Goal: Check status

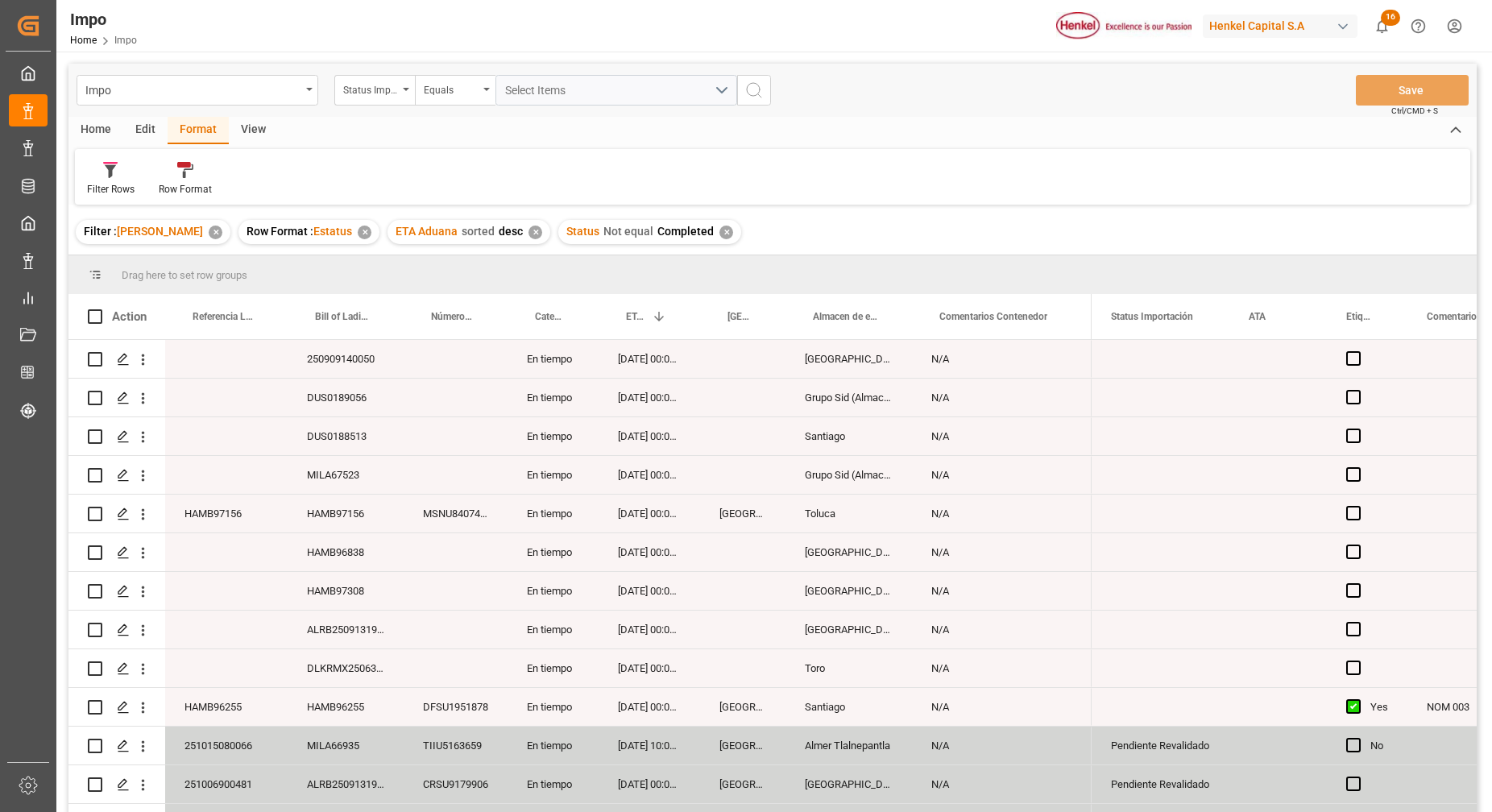
scroll to position [612, 0]
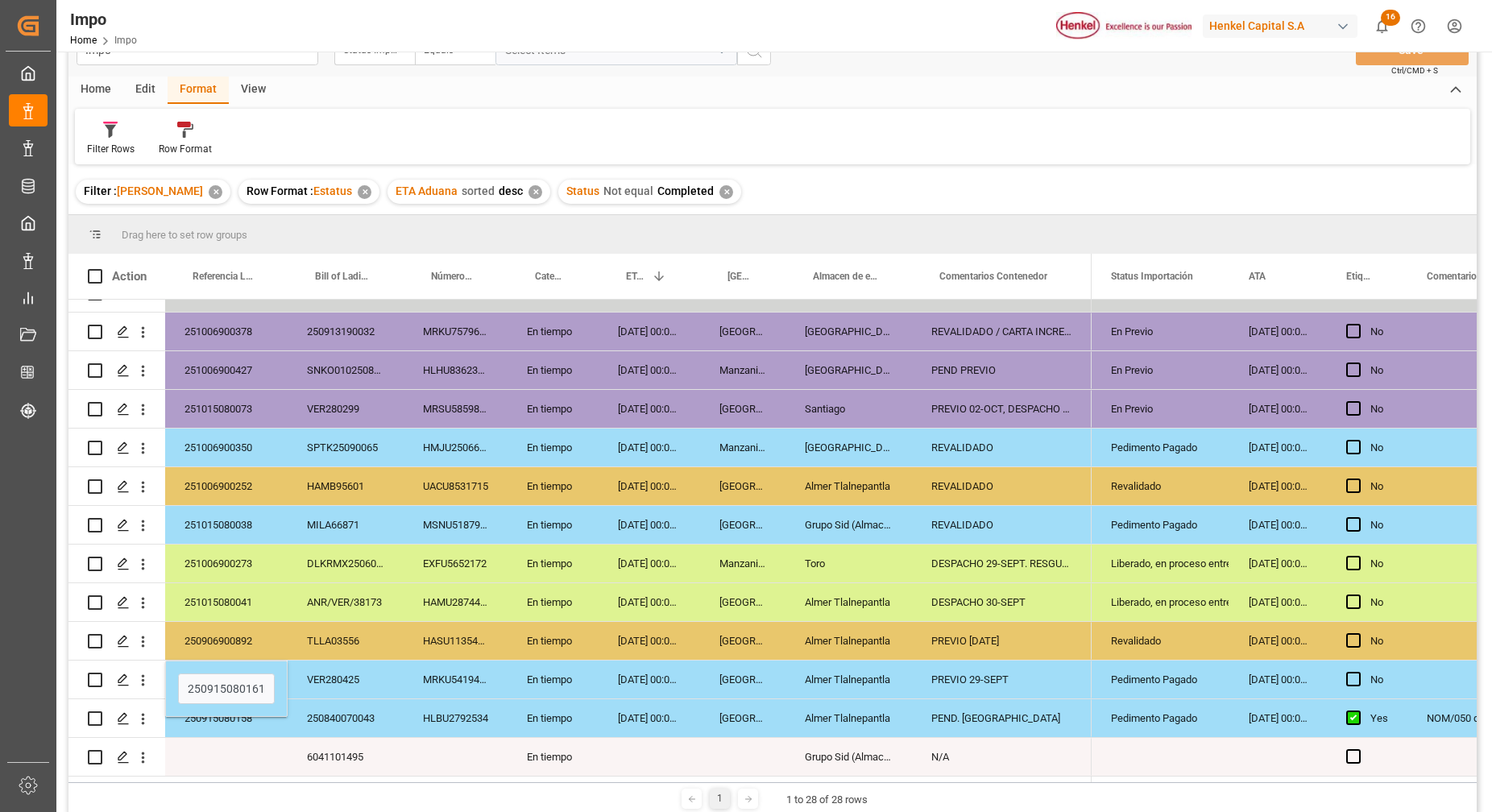
click at [816, 86] on div "Home Edit Format View" at bounding box center [773, 91] width 1408 height 28
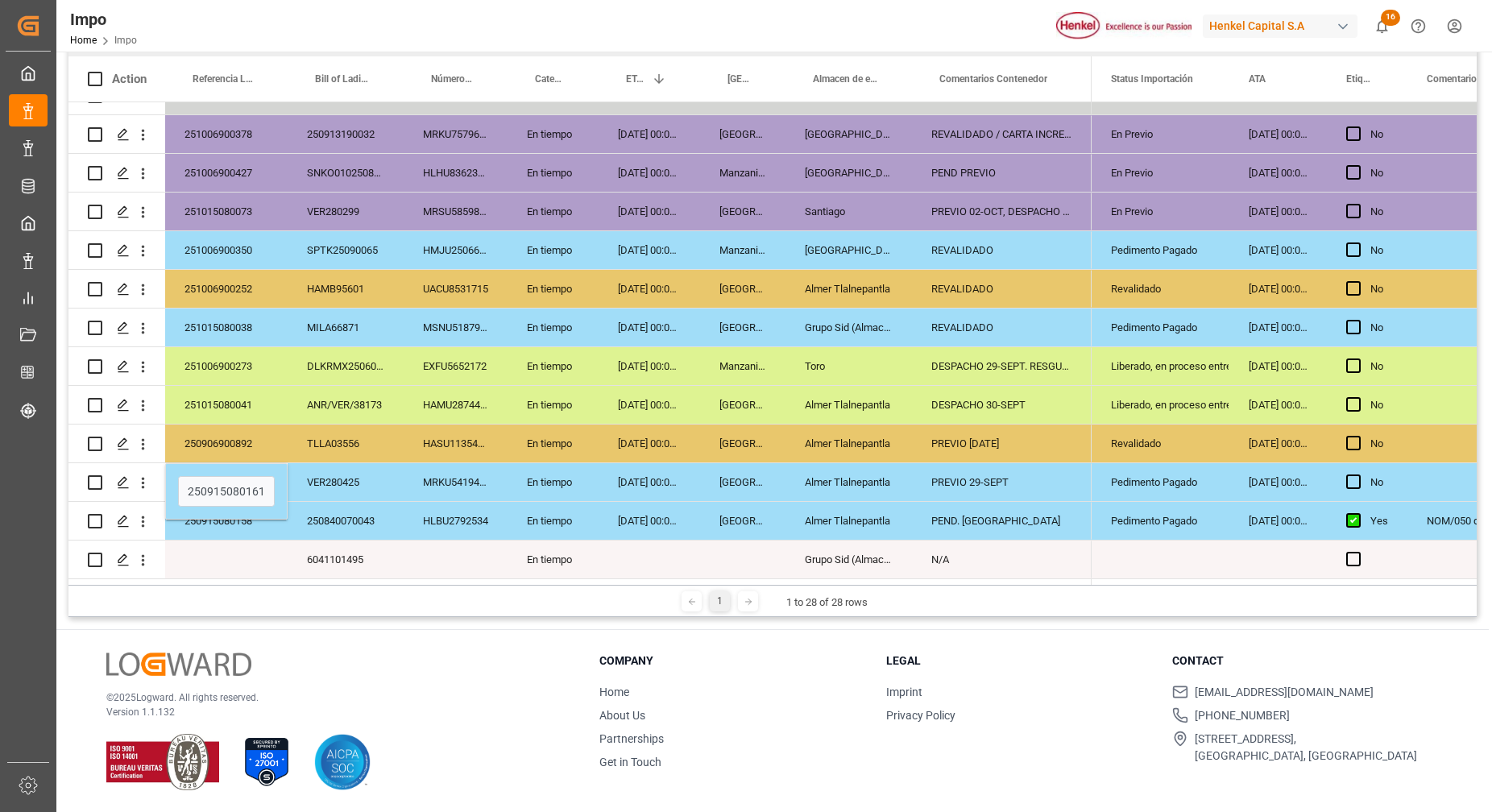
scroll to position [238, 0]
click at [620, 506] on div "[DATE] 00:00:00" at bounding box center [649, 520] width 102 height 37
click at [1169, 507] on div "Pedimento Pagado" at bounding box center [1161, 520] width 100 height 37
click at [1187, 511] on div "Pedimento Pagado" at bounding box center [1161, 520] width 100 height 37
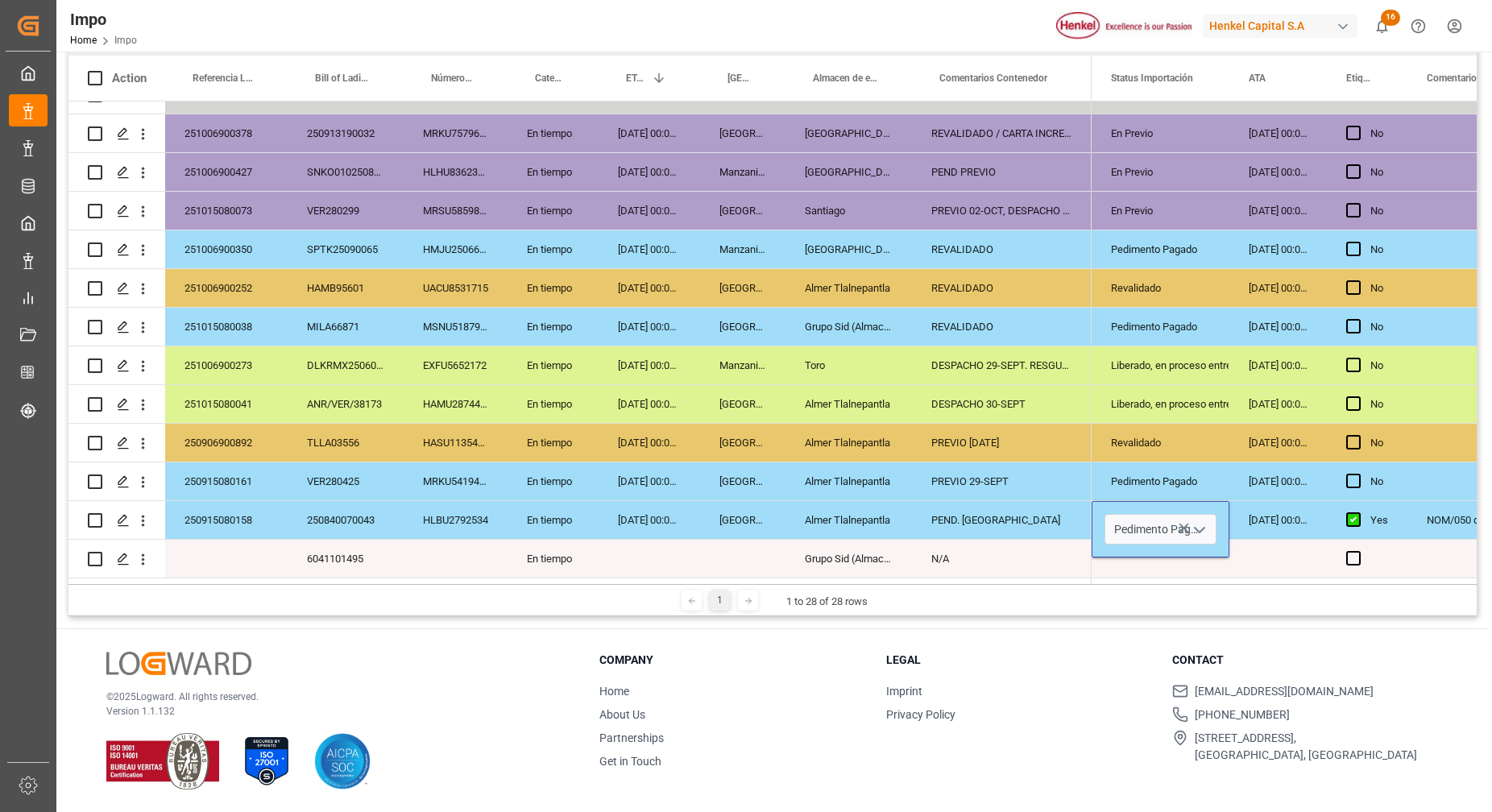
click at [1201, 528] on polyline "open menu" at bounding box center [1200, 530] width 10 height 5
click at [1170, 401] on div "Liberado, en proceso entrega" at bounding box center [1161, 405] width 100 height 37
click at [1133, 399] on div "Liberado, en proceso entrega" at bounding box center [1161, 405] width 100 height 37
drag, startPoint x: 1157, startPoint y: 465, endPoint x: 1184, endPoint y: 488, distance: 35.5
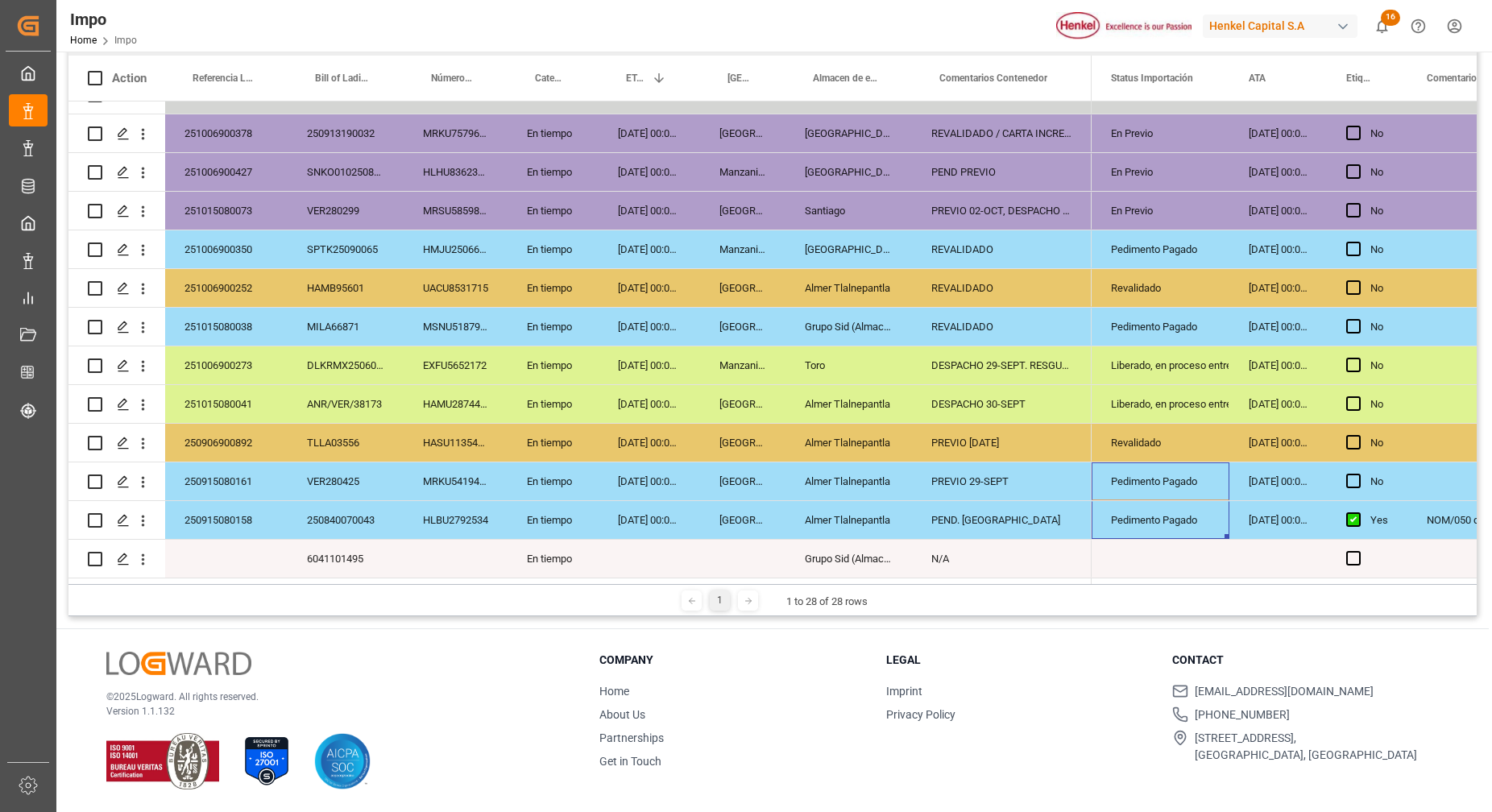
click at [1183, 491] on div "Pedimento Pagado" at bounding box center [1161, 482] width 100 height 37
click at [1173, 508] on div "Pedimento Pagado" at bounding box center [1161, 520] width 100 height 37
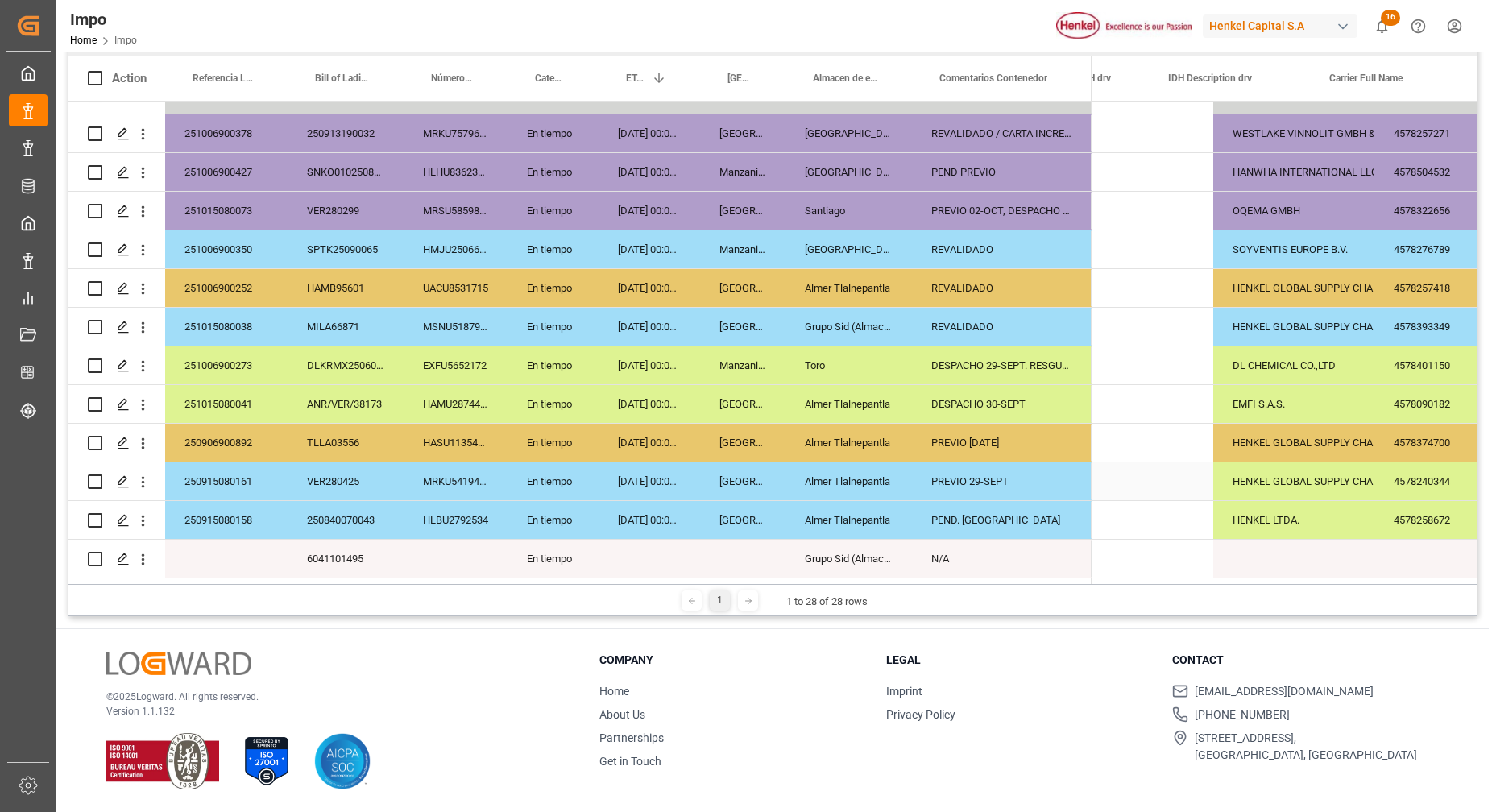
scroll to position [0, 0]
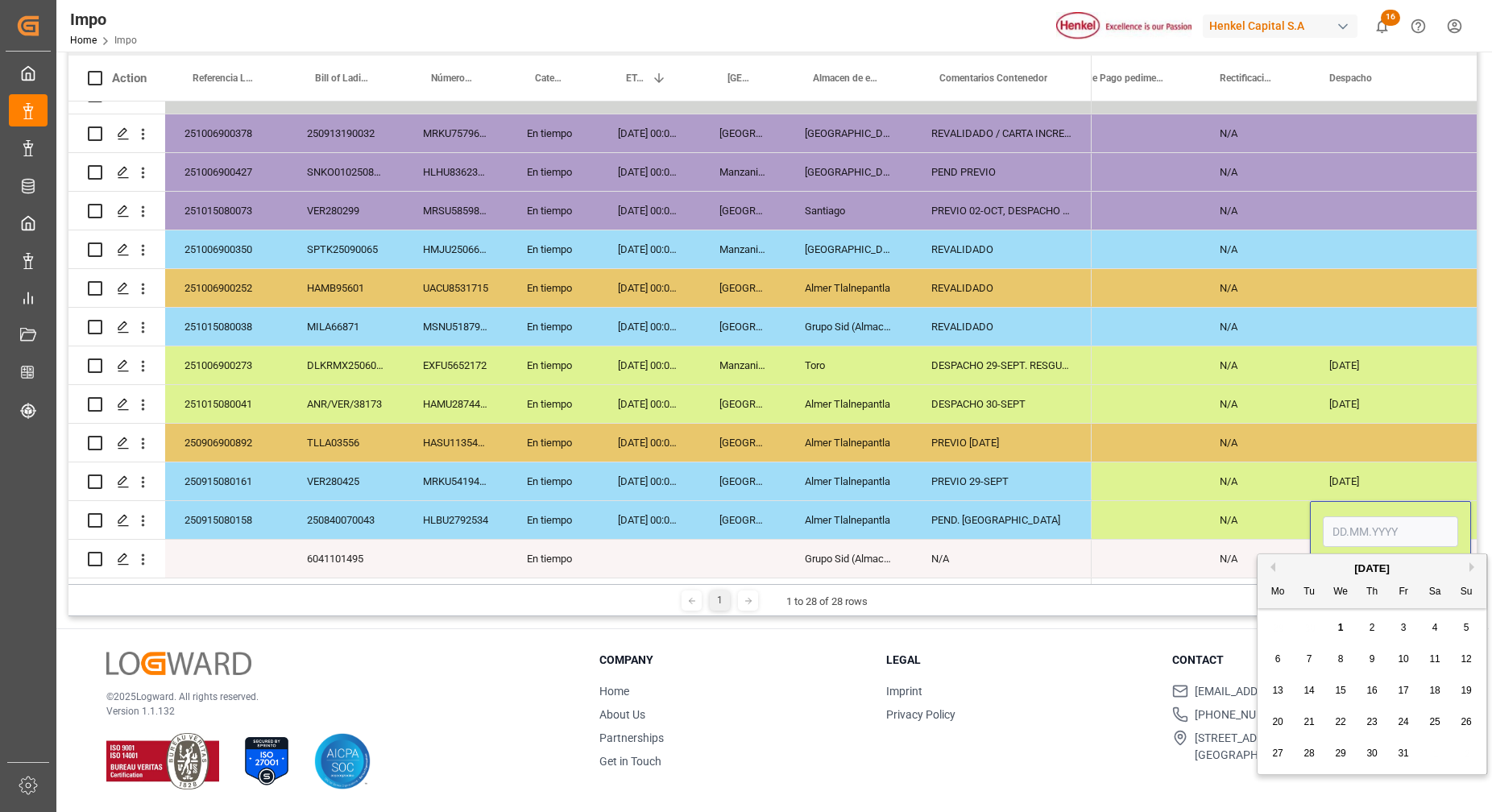
type input "2"
click at [1402, 307] on div "Press SPACE to select this row." at bounding box center [1391, 326] width 162 height 37
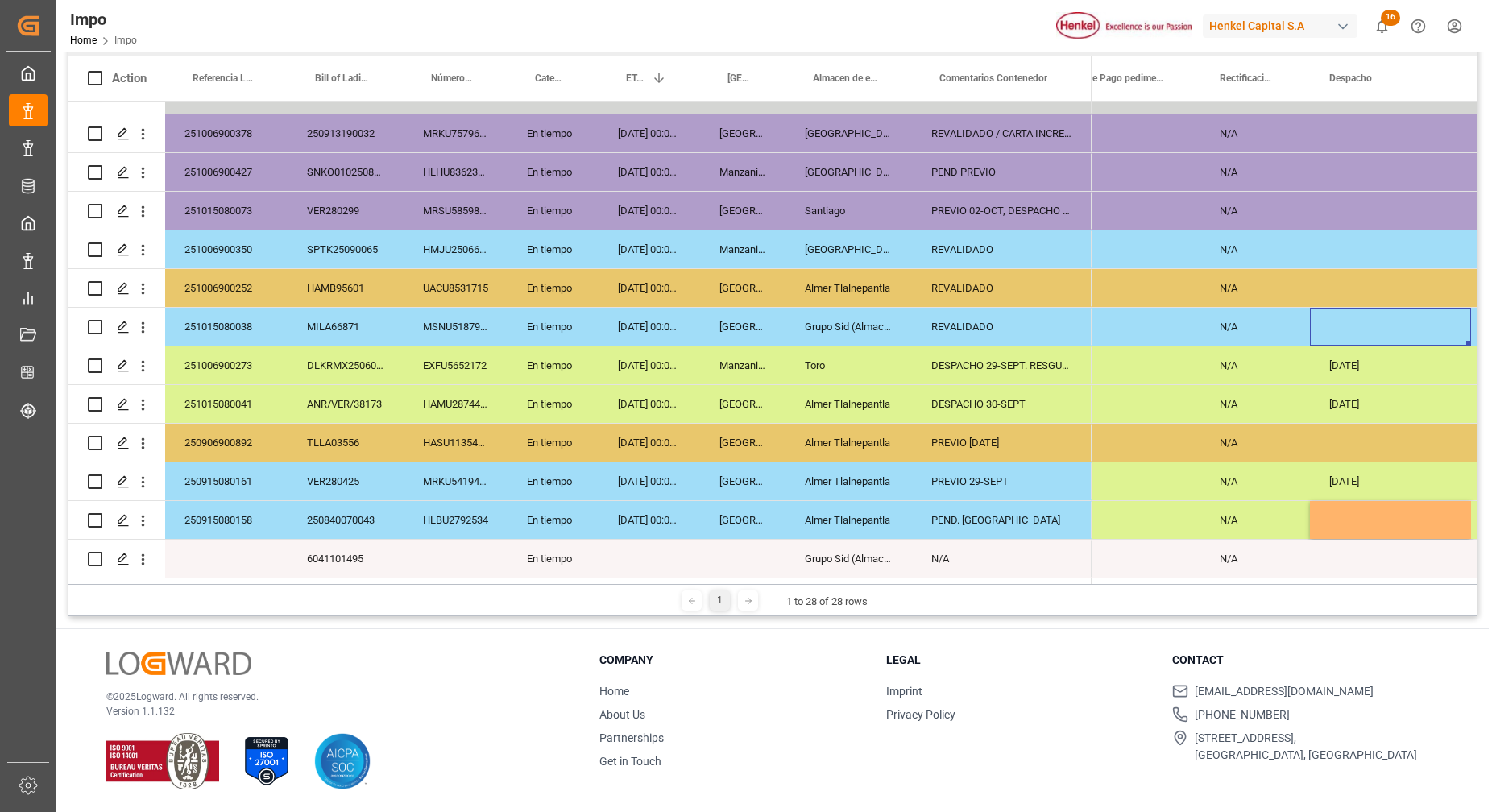
click at [1368, 510] on div "Press SPACE to select this row." at bounding box center [1391, 520] width 162 height 37
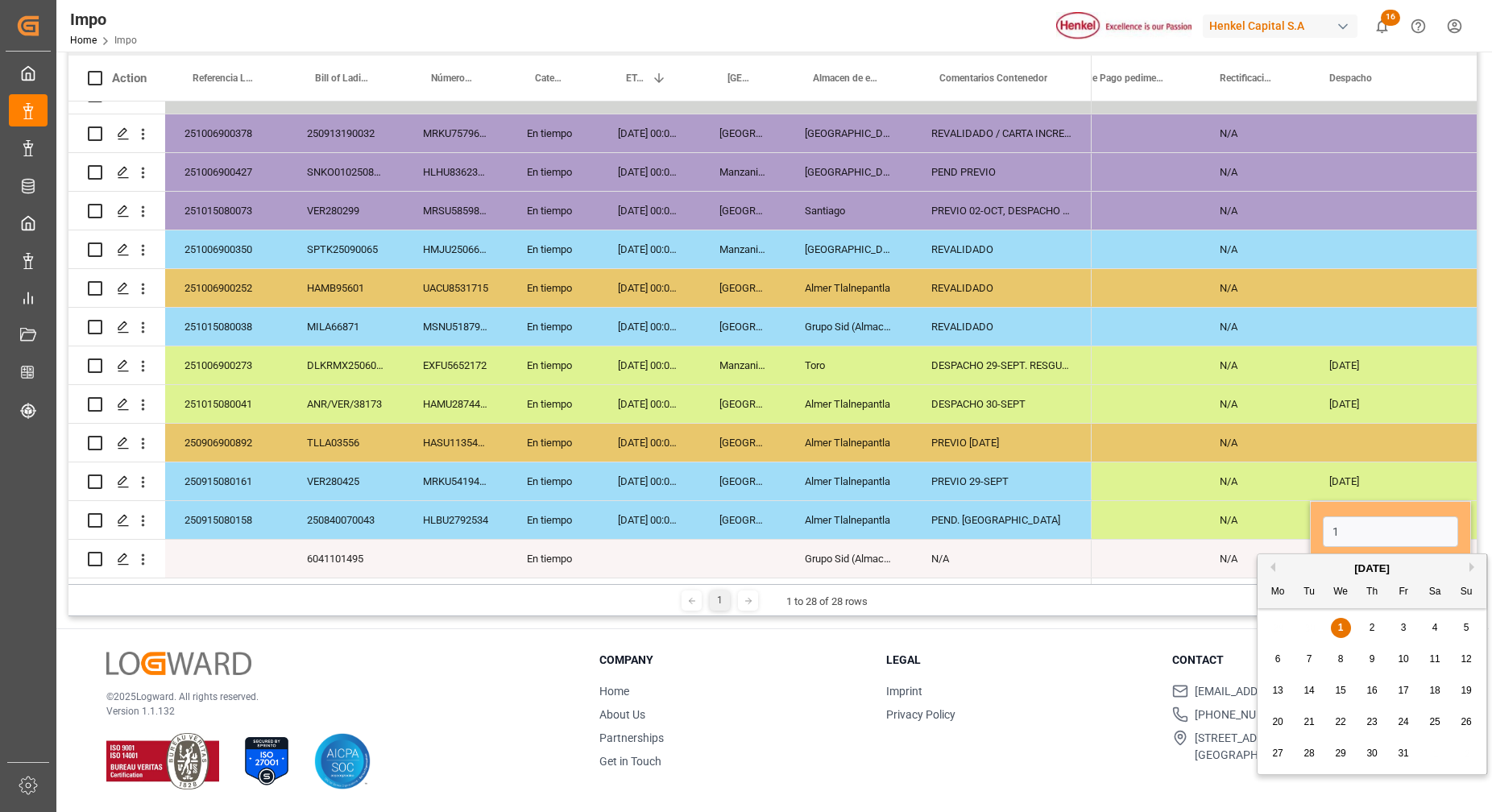
click at [1341, 627] on span "1" at bounding box center [1341, 627] width 6 height 11
type input "[DATE]"
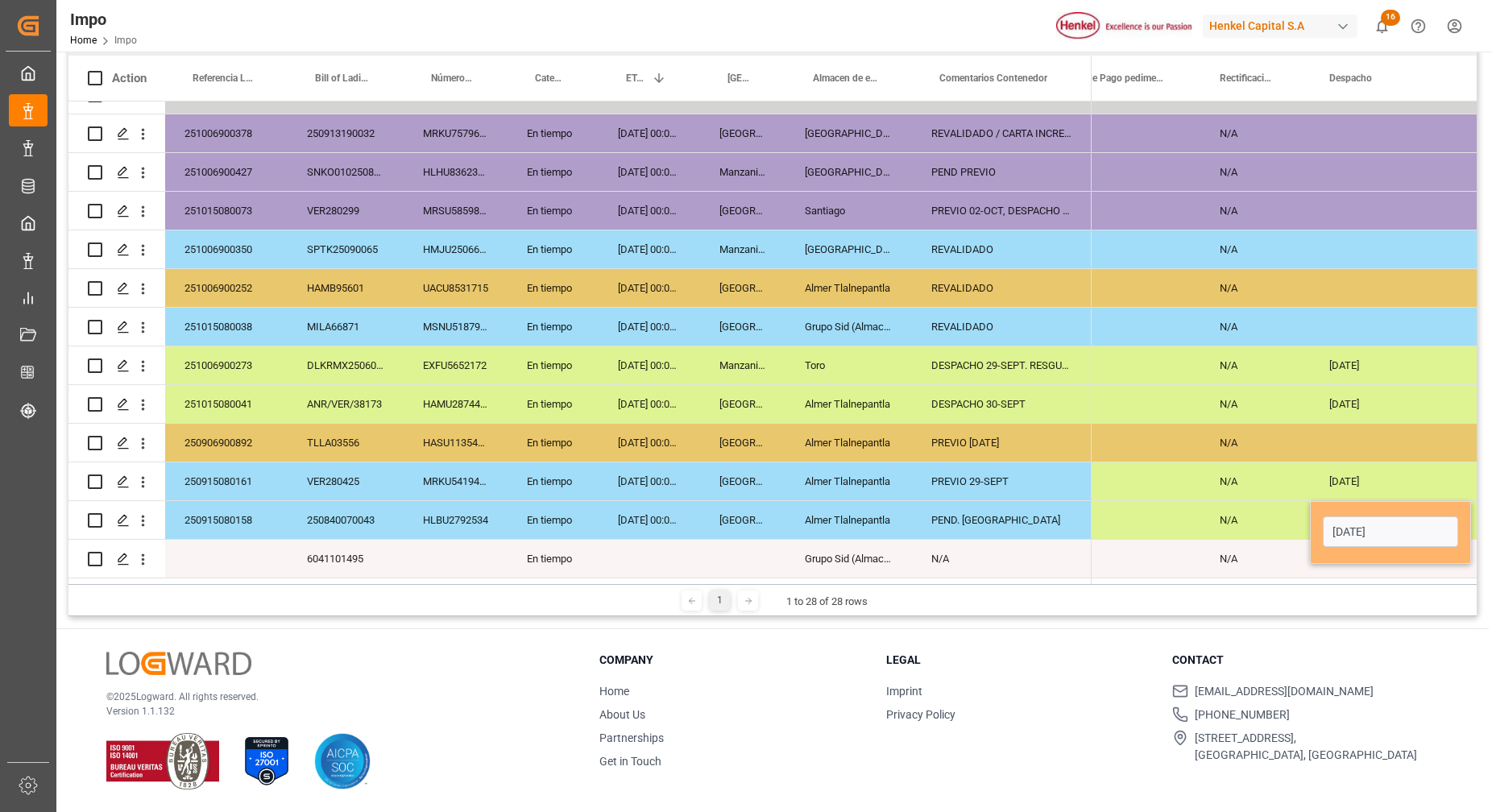
click at [1396, 479] on div "[DATE]" at bounding box center [1391, 481] width 162 height 37
click at [1375, 516] on div "[DATE]" at bounding box center [1391, 520] width 162 height 37
click at [1396, 481] on div "[DATE]" at bounding box center [1391, 481] width 162 height 37
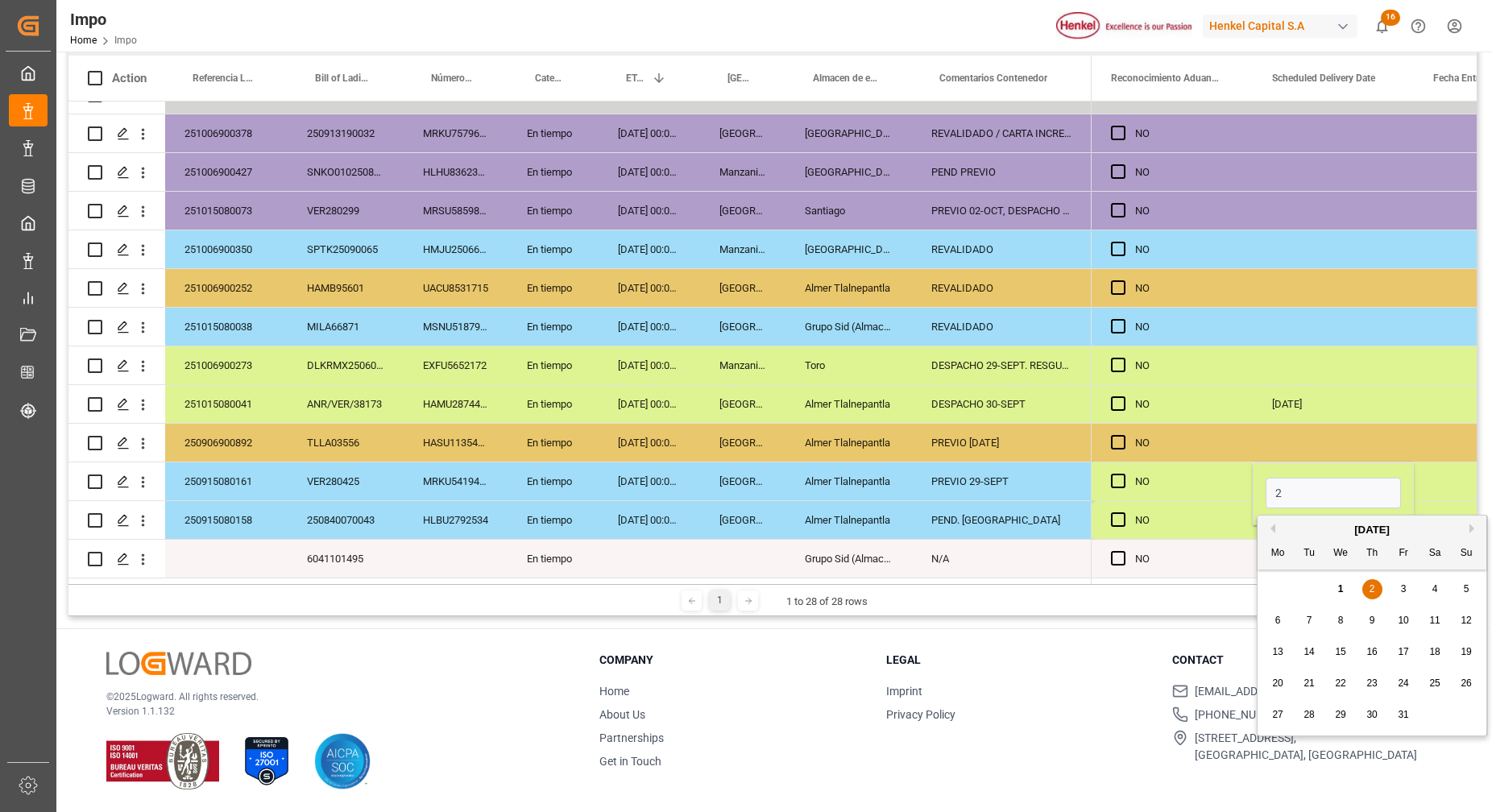
click at [1371, 599] on div "29 30 1 2 3 4 5" at bounding box center [1372, 589] width 220 height 32
click at [1372, 593] on span "2" at bounding box center [1373, 588] width 6 height 11
type input "[DATE]"
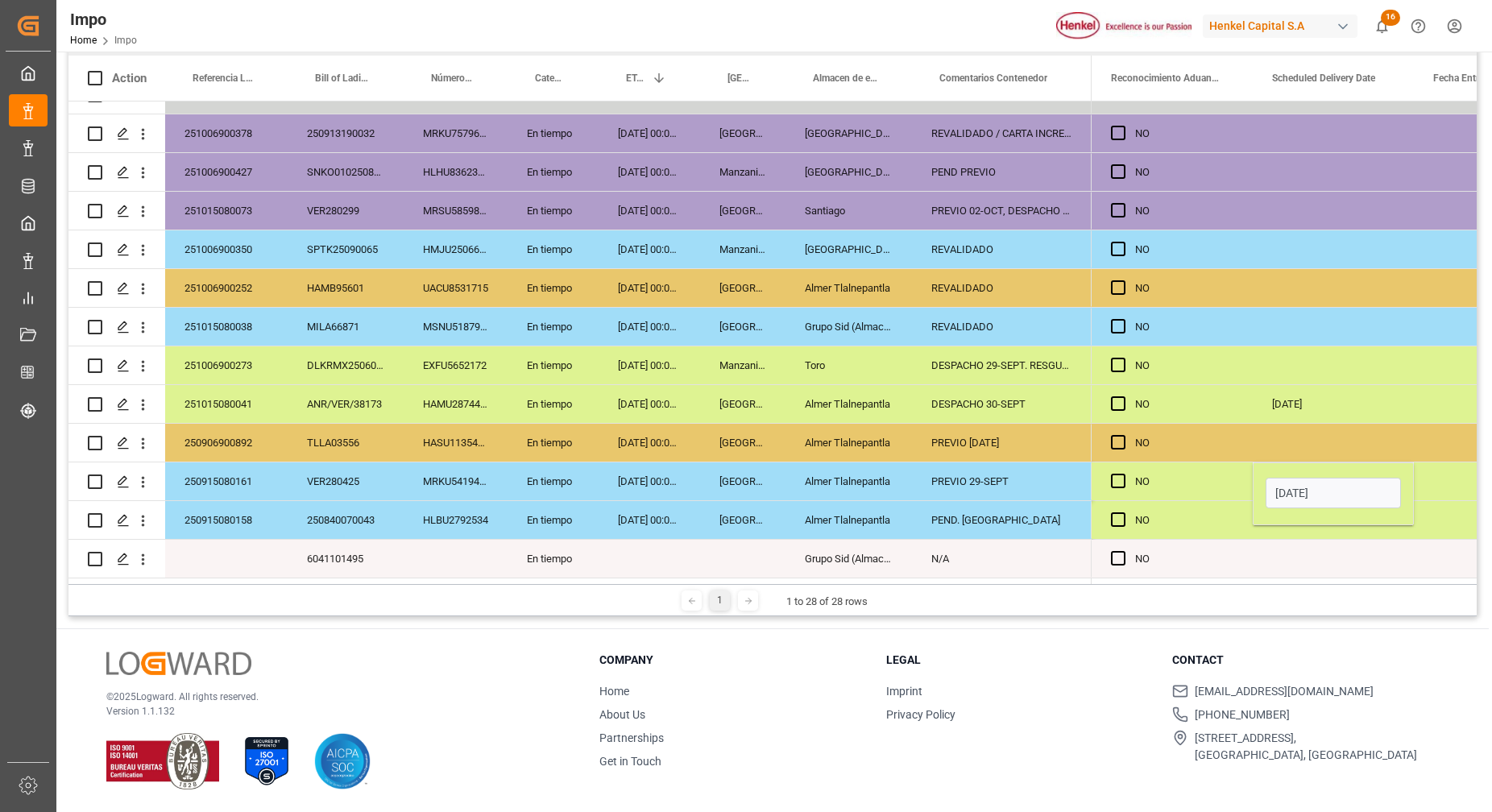
click at [1322, 488] on input "[DATE]" at bounding box center [1333, 493] width 135 height 31
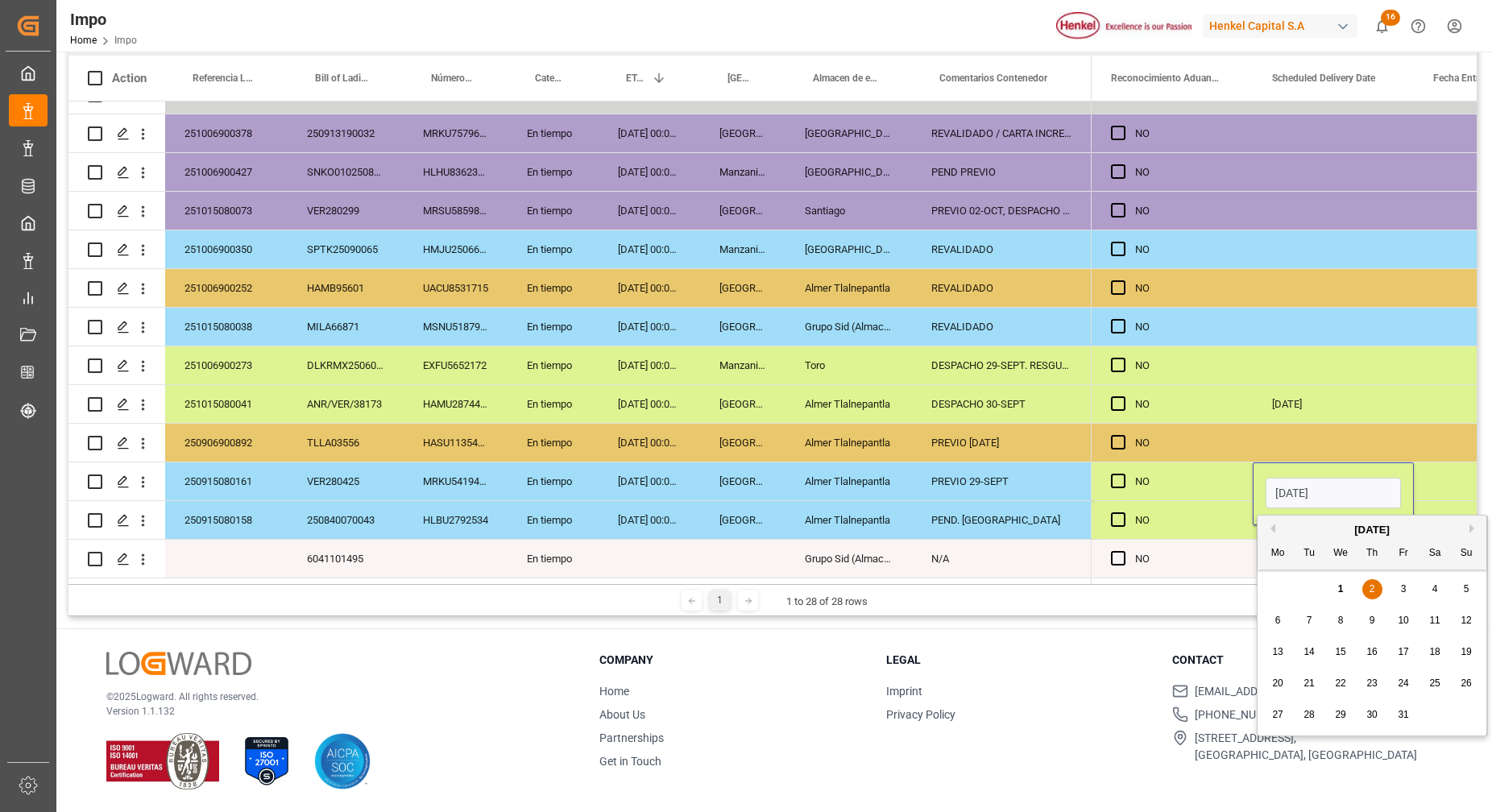
click at [1320, 365] on div "Press SPACE to select this row." at bounding box center [1334, 366] width 162 height 37
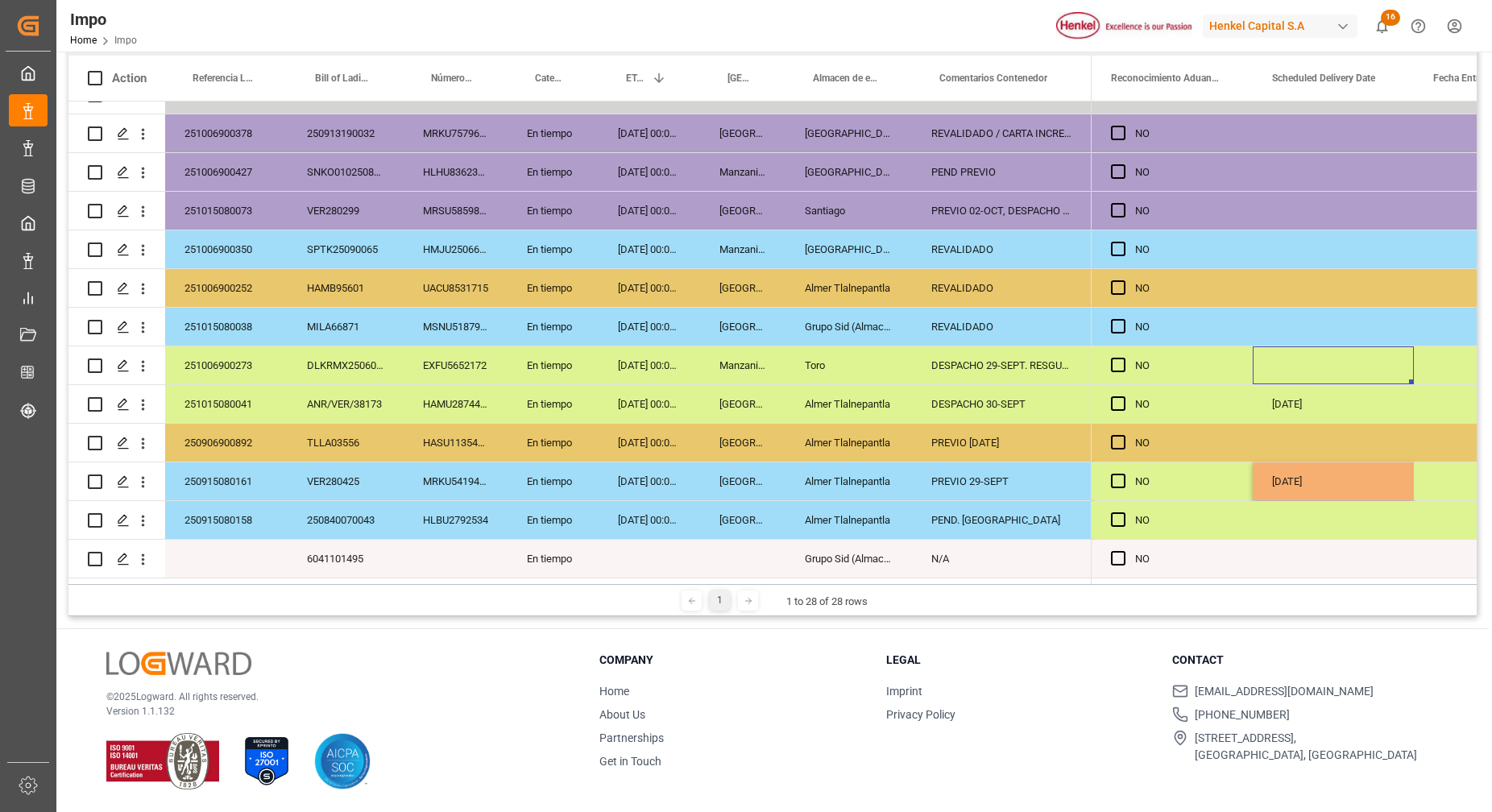
drag, startPoint x: 1335, startPoint y: 590, endPoint x: 1339, endPoint y: 567, distance: 23.3
click at [1338, 569] on div "Drag here to set row groups Drag here to set column labels Action Referencia Le…" at bounding box center [773, 316] width 1408 height 599
drag, startPoint x: 1339, startPoint y: 567, endPoint x: 1304, endPoint y: 472, distance: 101.2
click at [1304, 472] on div "[DATE]" at bounding box center [1334, 481] width 162 height 37
click at [1320, 503] on div "Press SPACE to select this row." at bounding box center [1334, 520] width 162 height 37
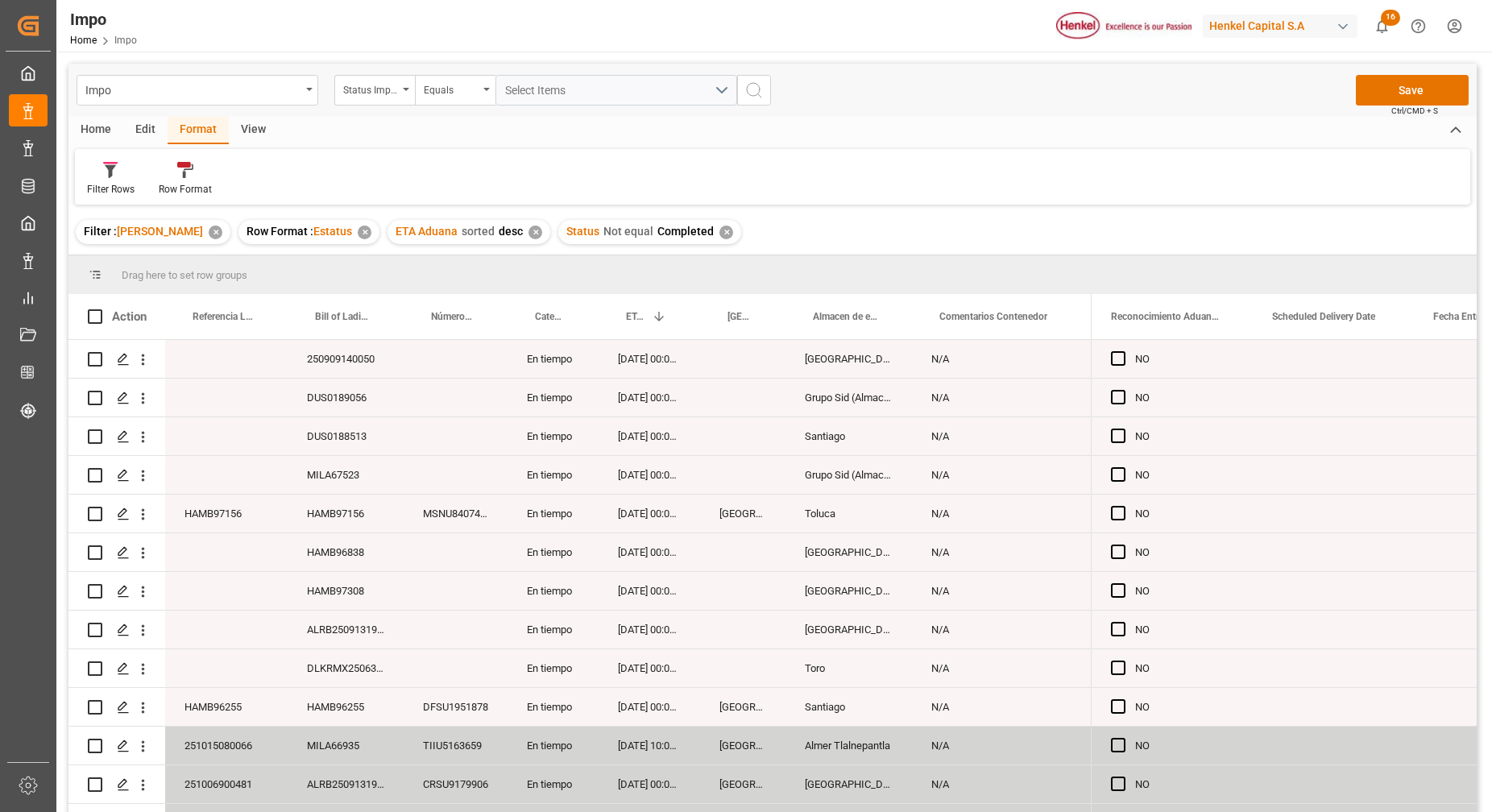
click at [1389, 107] on div "Impo Status Importación Equals Select Items Save Ctrl/CMD + S" at bounding box center [773, 91] width 1408 height 53
click at [1390, 91] on button "Save" at bounding box center [1412, 90] width 112 height 31
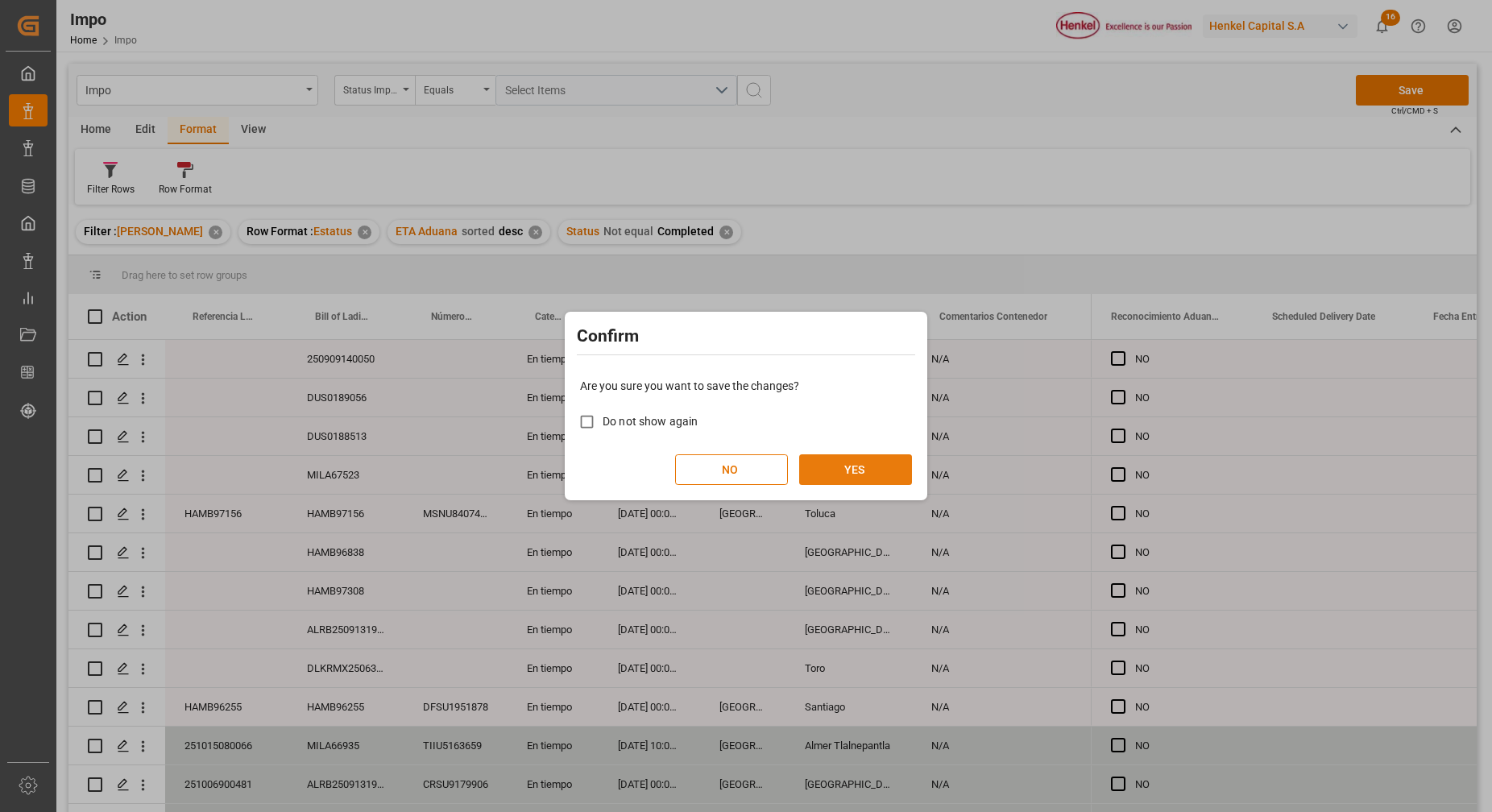
click at [866, 482] on button "YES" at bounding box center [855, 469] width 112 height 31
